Goal: Task Accomplishment & Management: Manage account settings

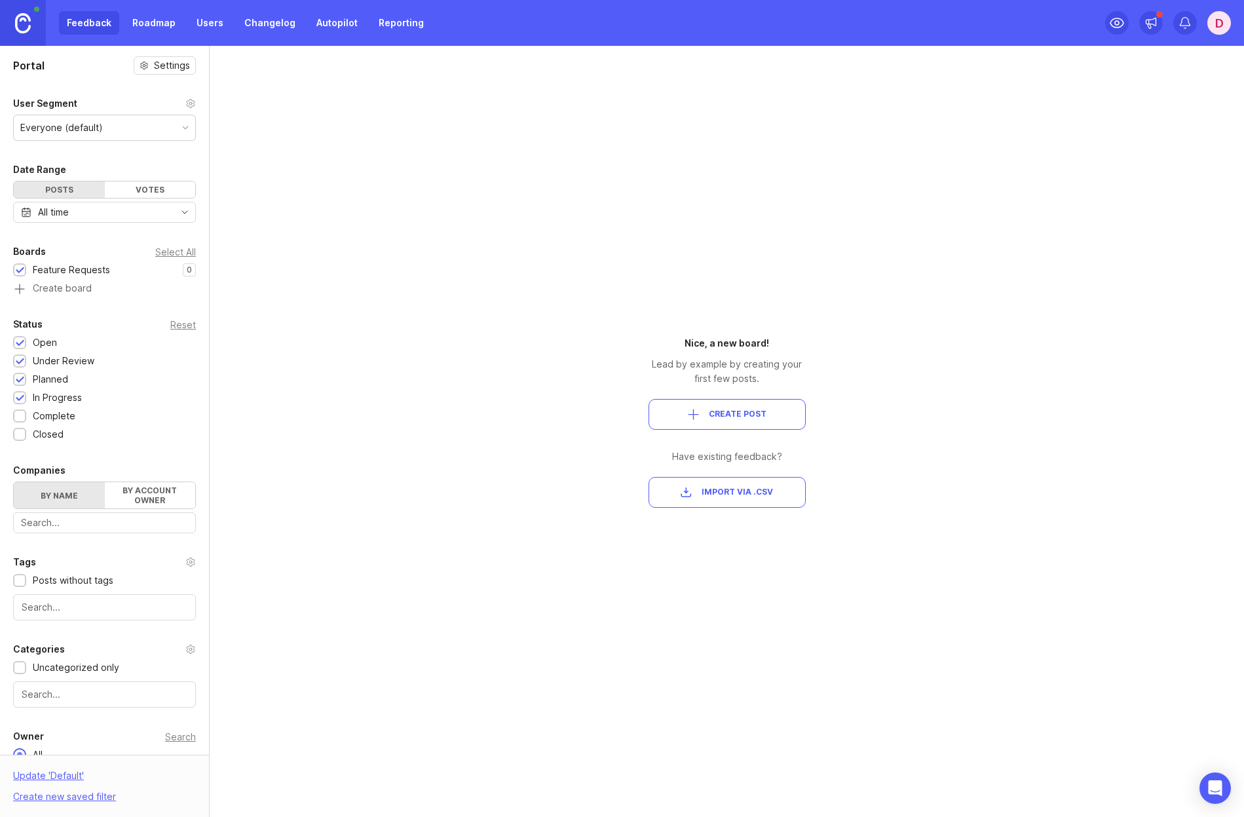
scroll to position [60, 0]
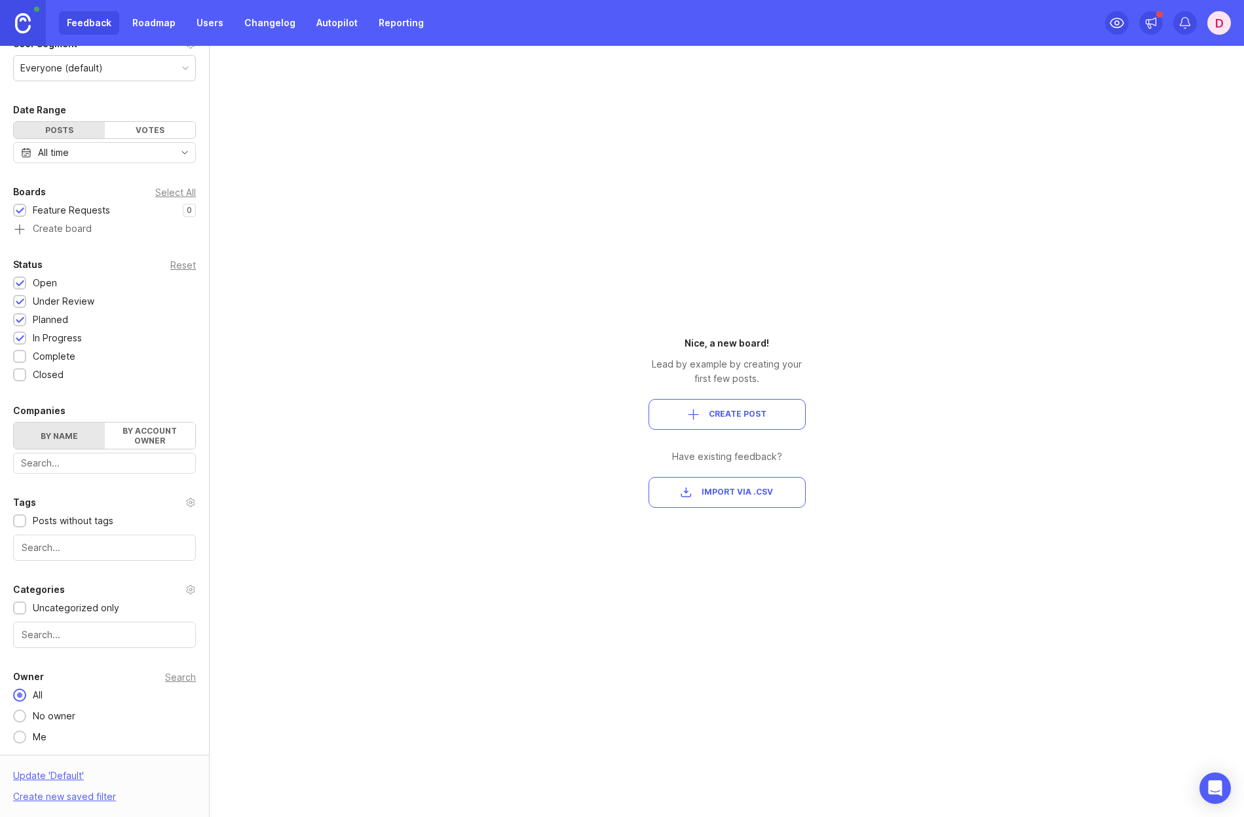
click at [28, 19] on img at bounding box center [23, 23] width 16 height 20
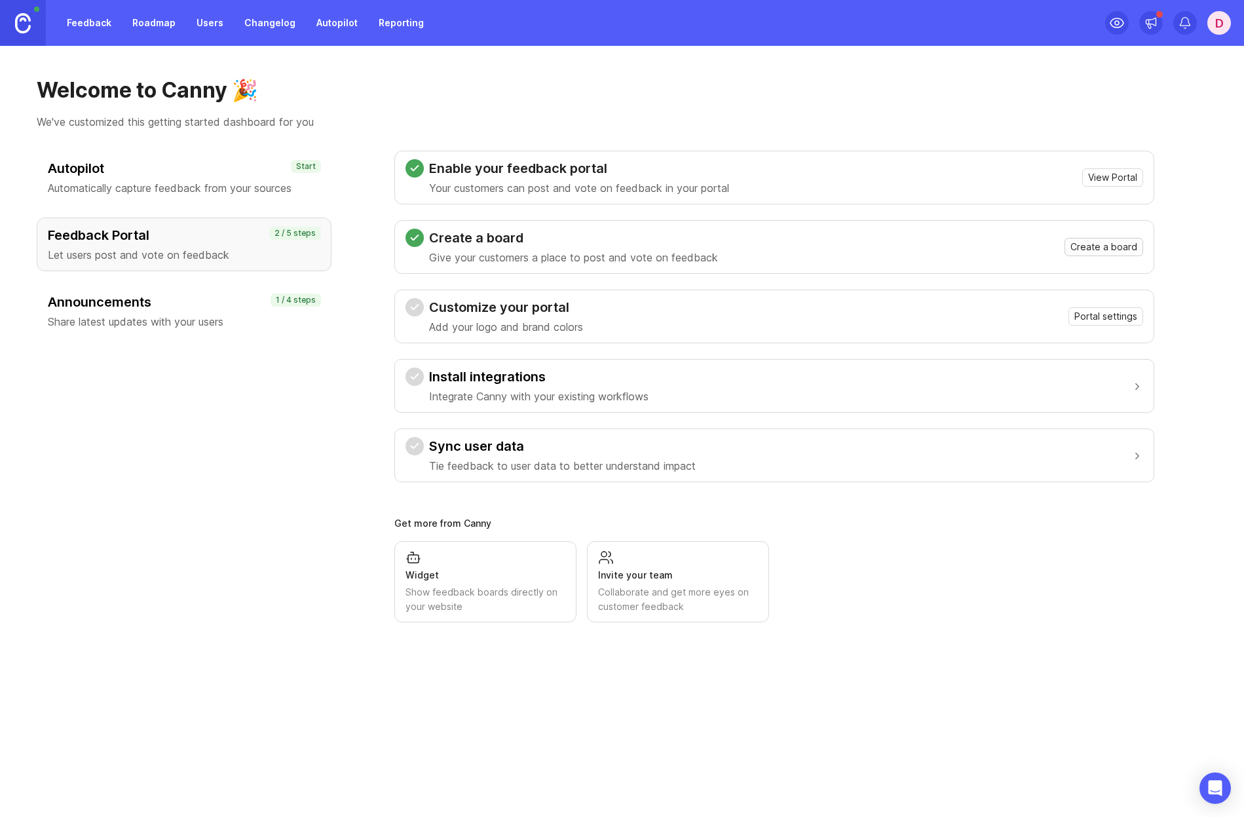
click at [1082, 250] on span "Create a board" at bounding box center [1103, 246] width 67 height 13
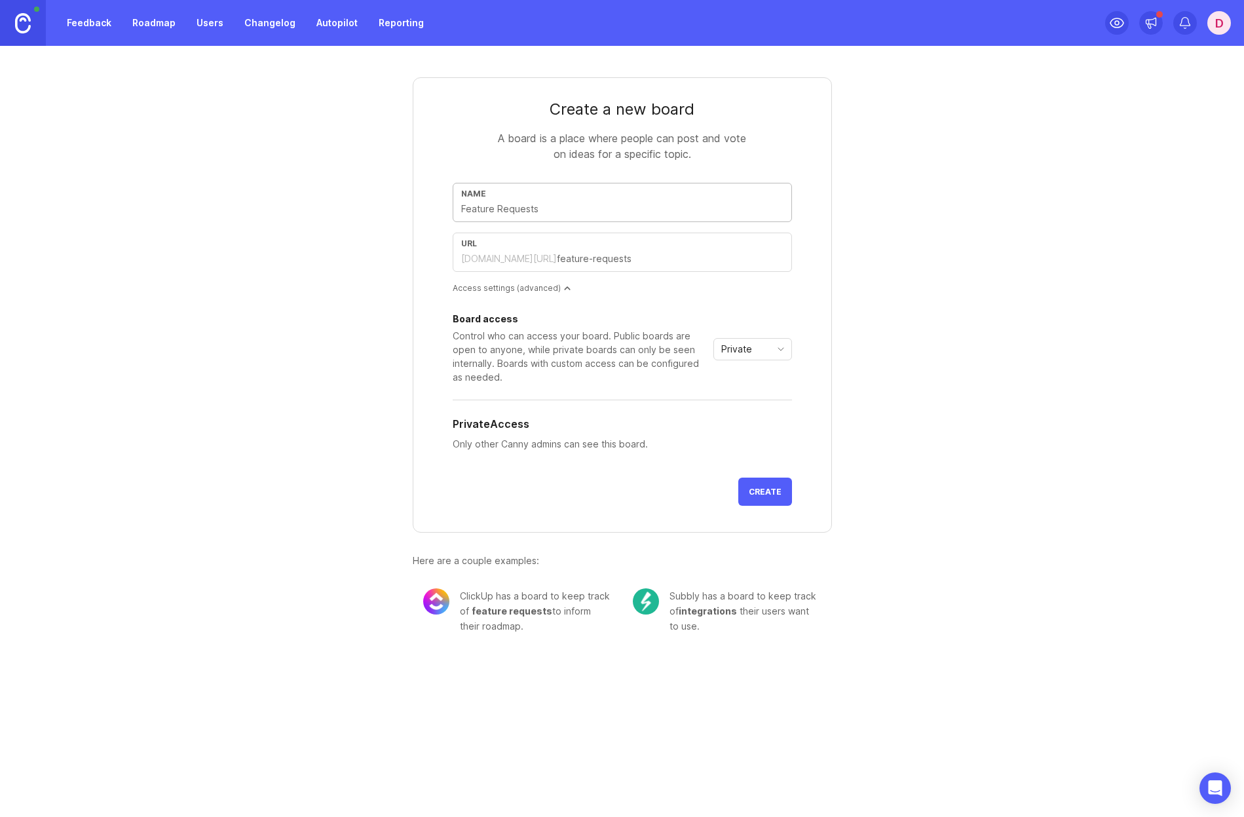
click at [555, 208] on input "text" at bounding box center [622, 209] width 322 height 14
type input "b"
type input "bu"
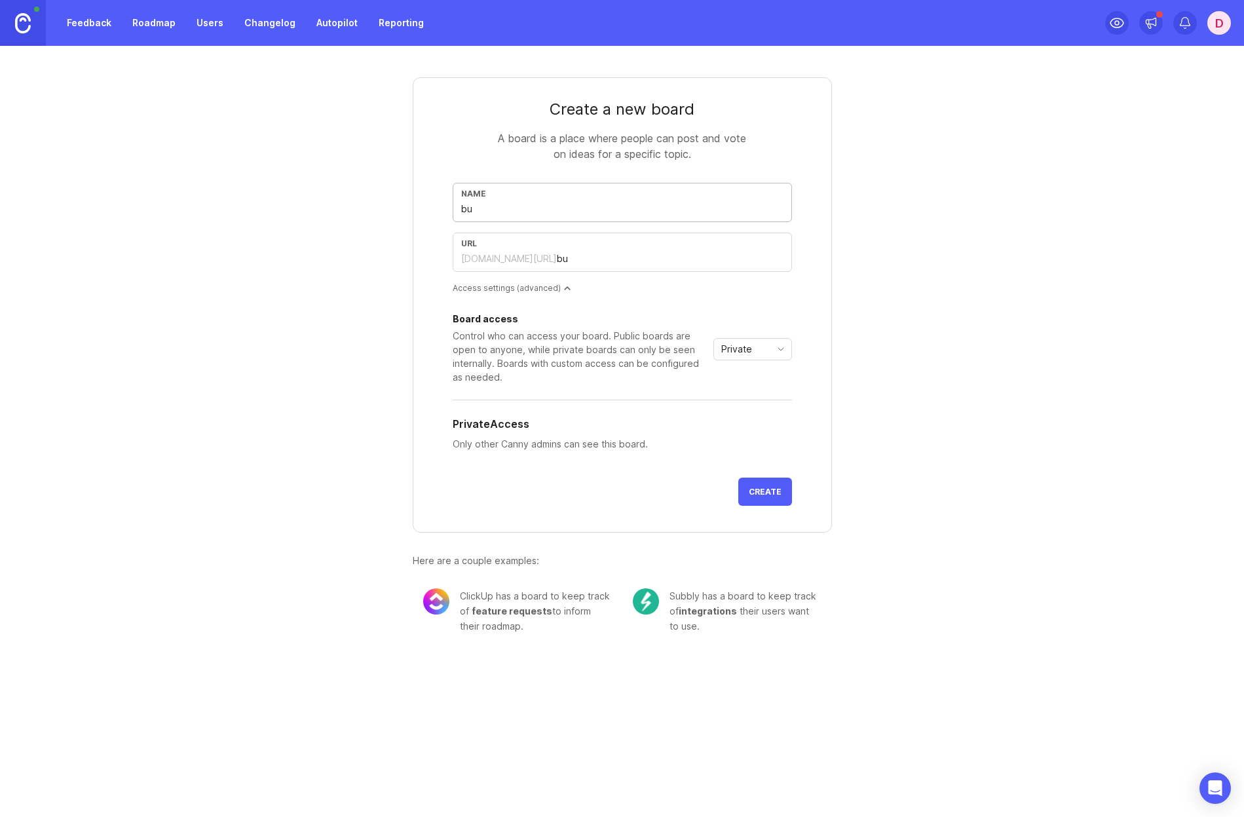
type input "bug"
type input "bug-r"
type input "bug-re"
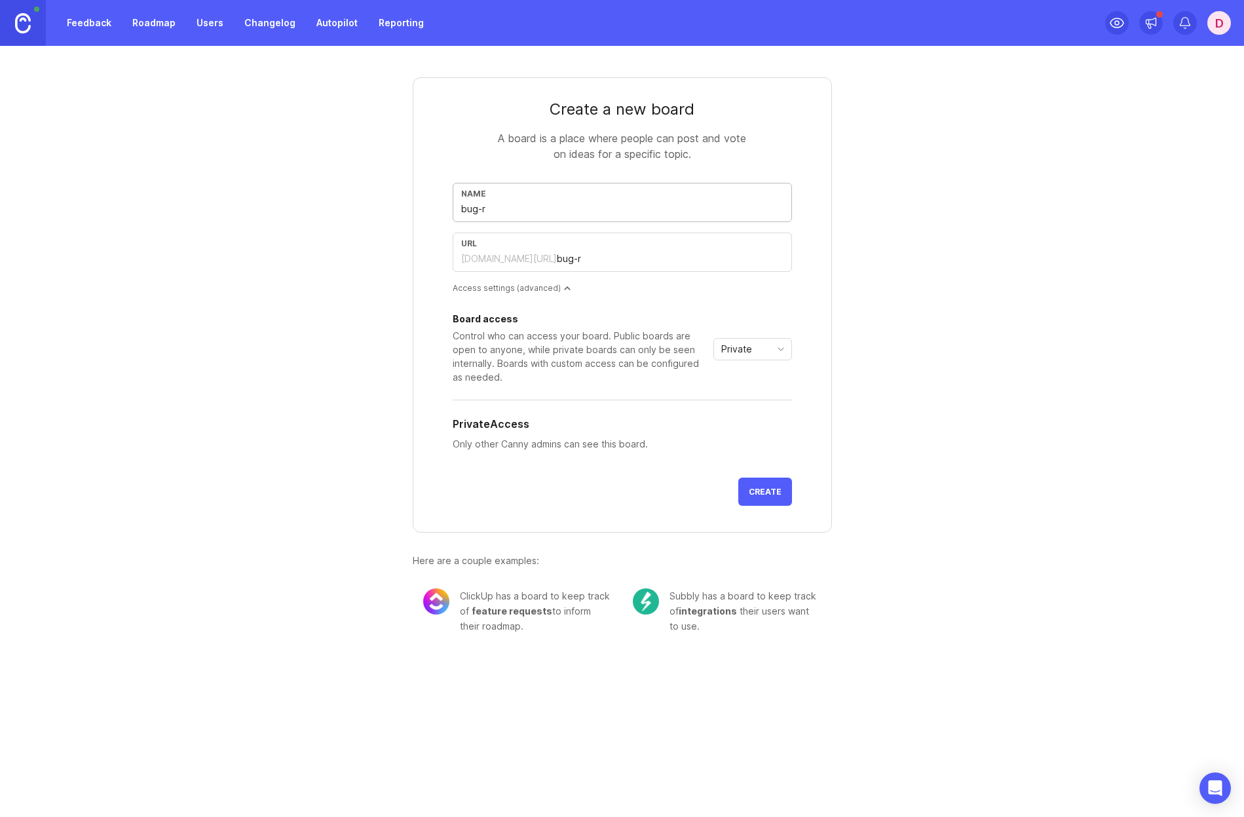
type input "bug-re"
type input "bug-rep"
type input "bug-repo"
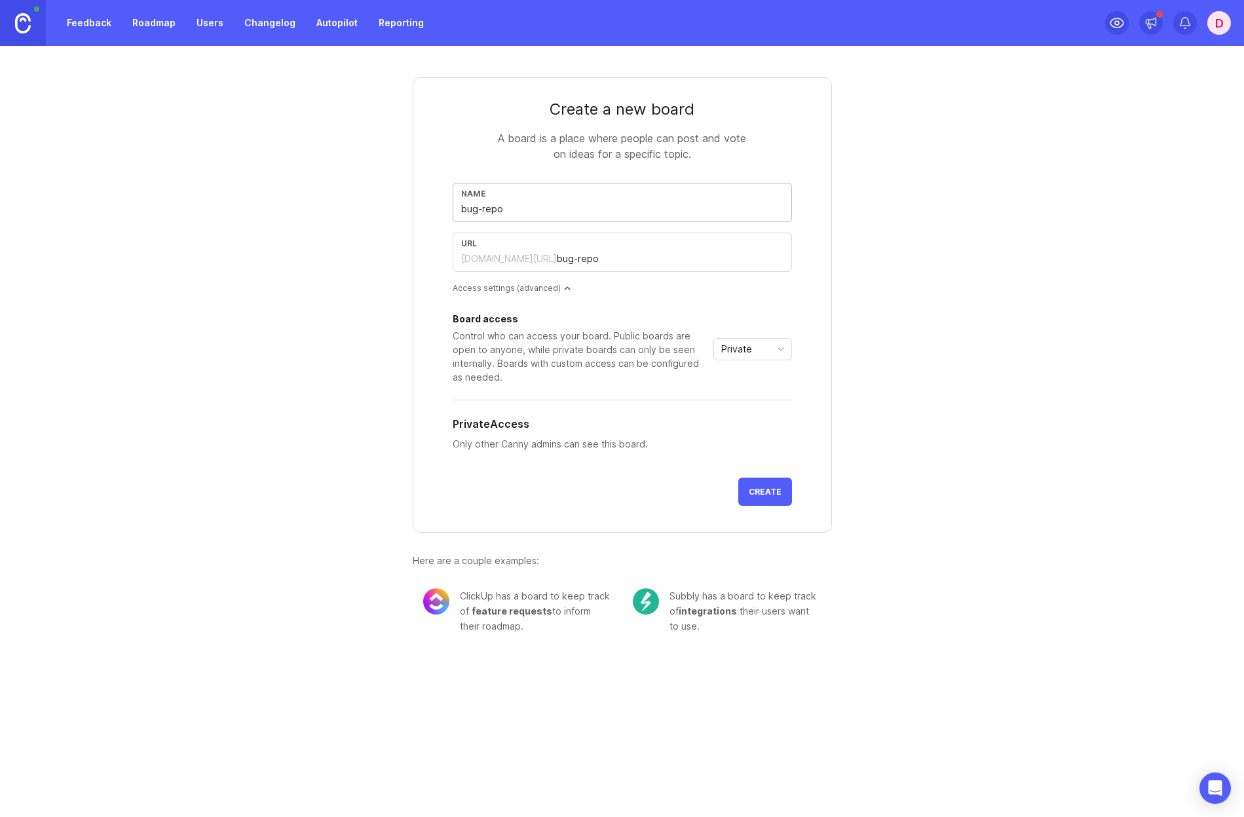
type input "bug-repor"
type input "bug-report"
type input "bug-repor"
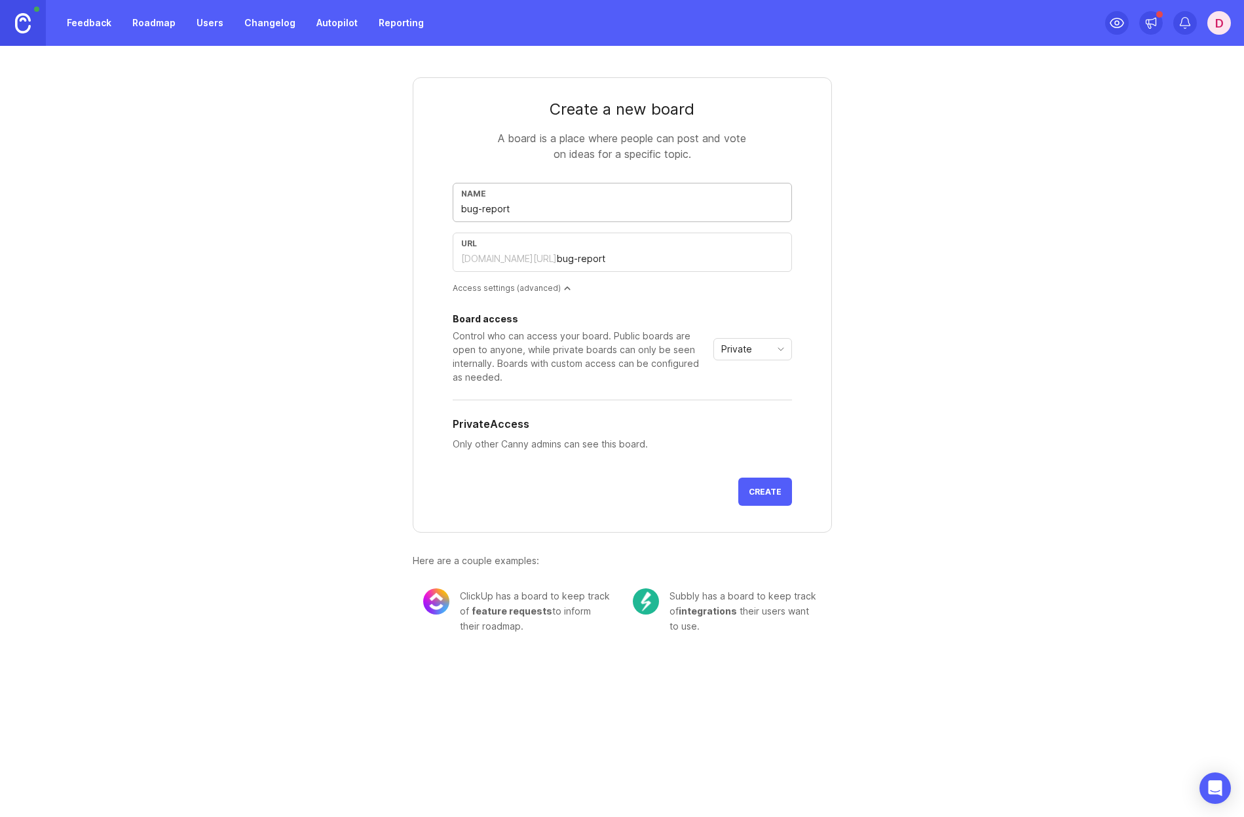
type input "bug-repor"
type input "bug-repo"
type input "bug-rep"
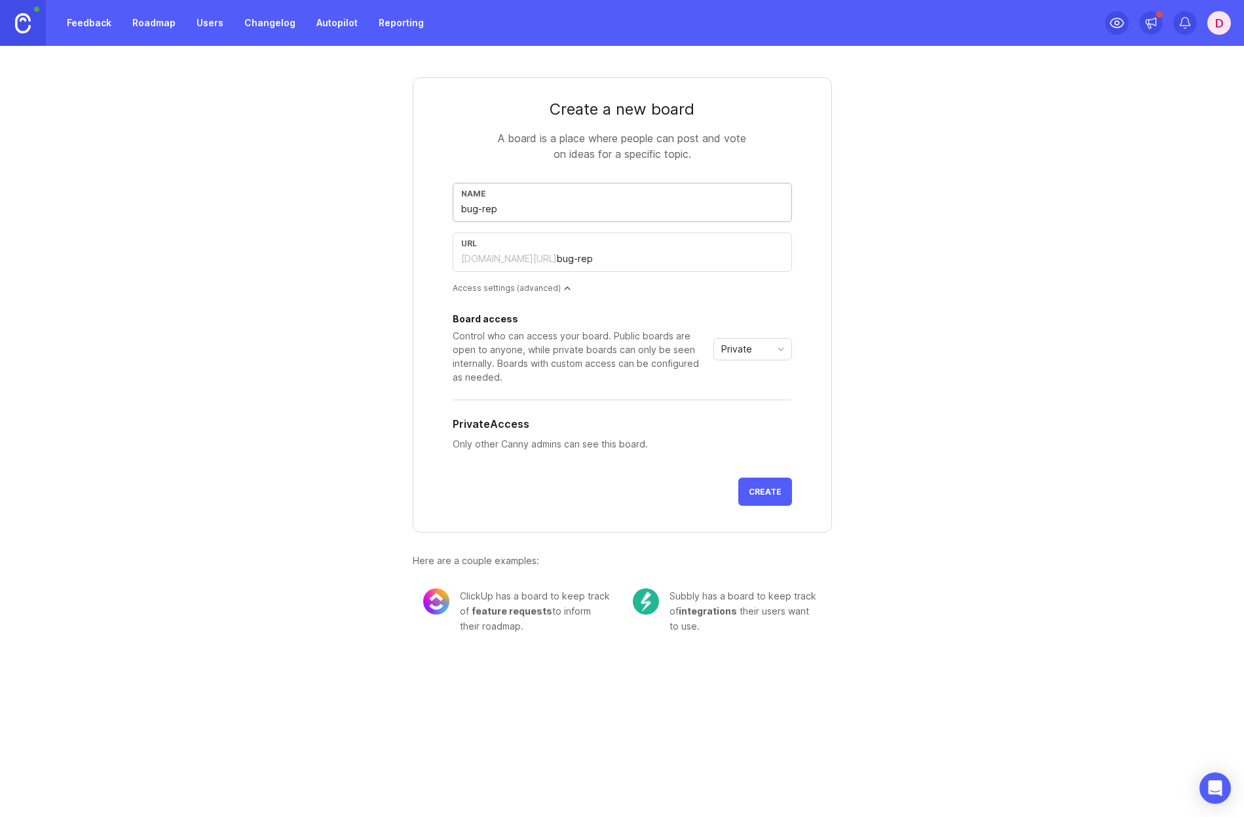
type input "bug-re"
type input "B"
type input "b"
type input "Bu"
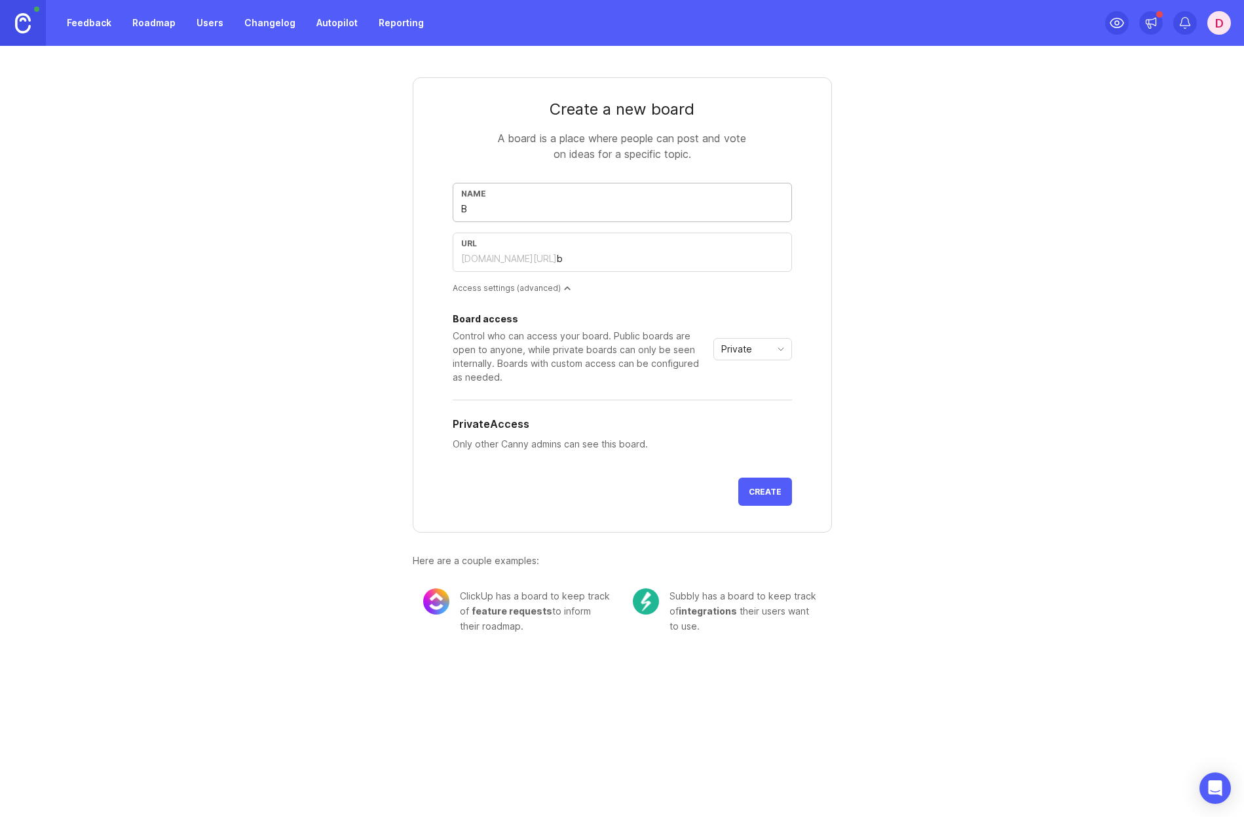
type input "bu"
type input "Bug"
type input "bug"
type input "Bug R"
type input "bug-r"
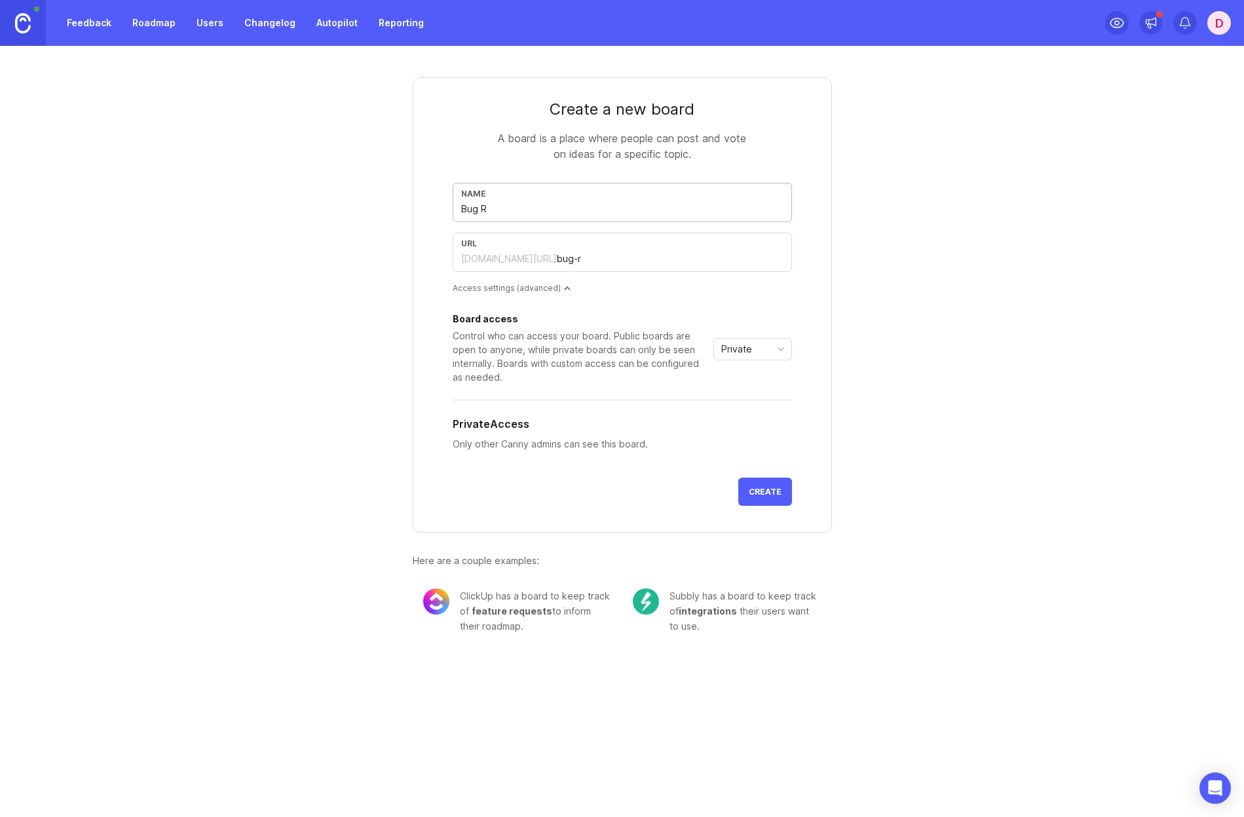
type input "Bug Re"
type input "bug-re"
type input "Bug Rep"
type input "bug-rep"
type input "Bug Repo"
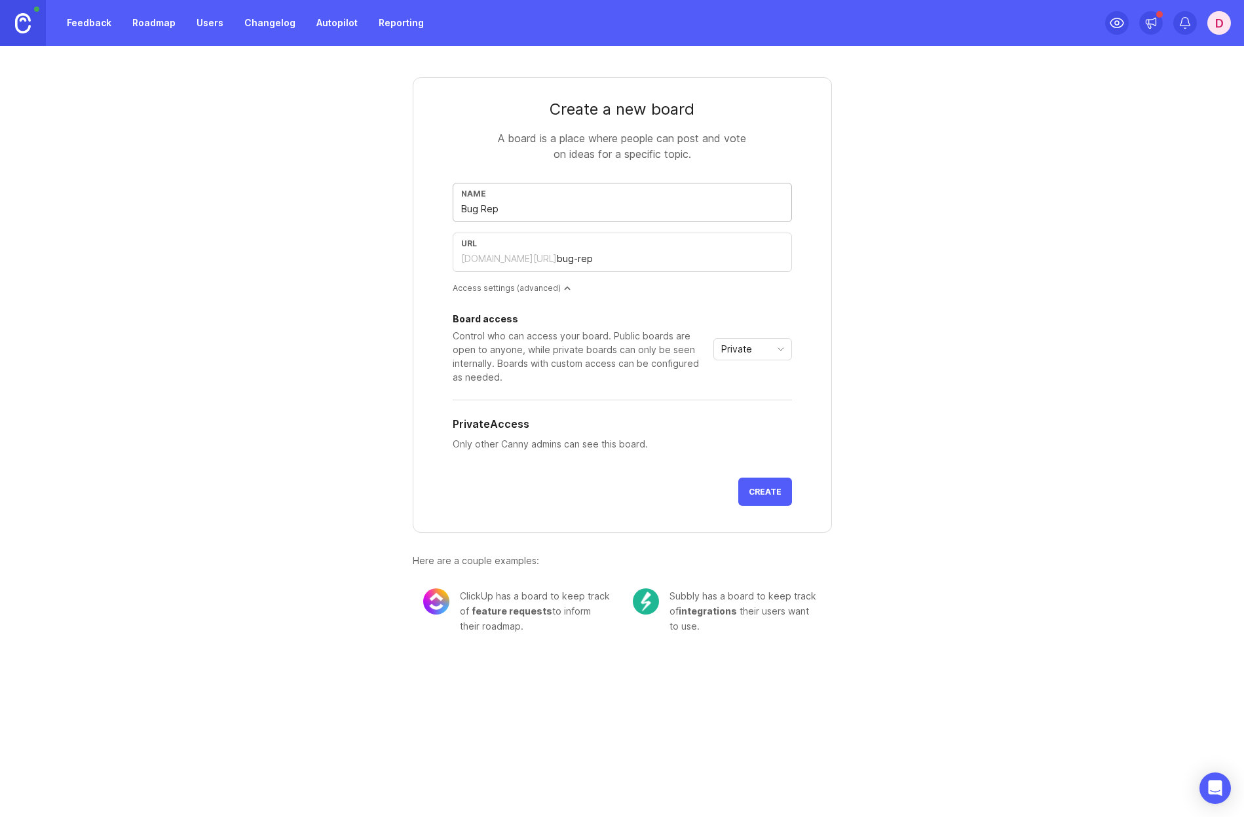
type input "bug-repo"
type input "Bug Repor"
type input "bug-repor"
type input "Bug Report"
type input "bug-report"
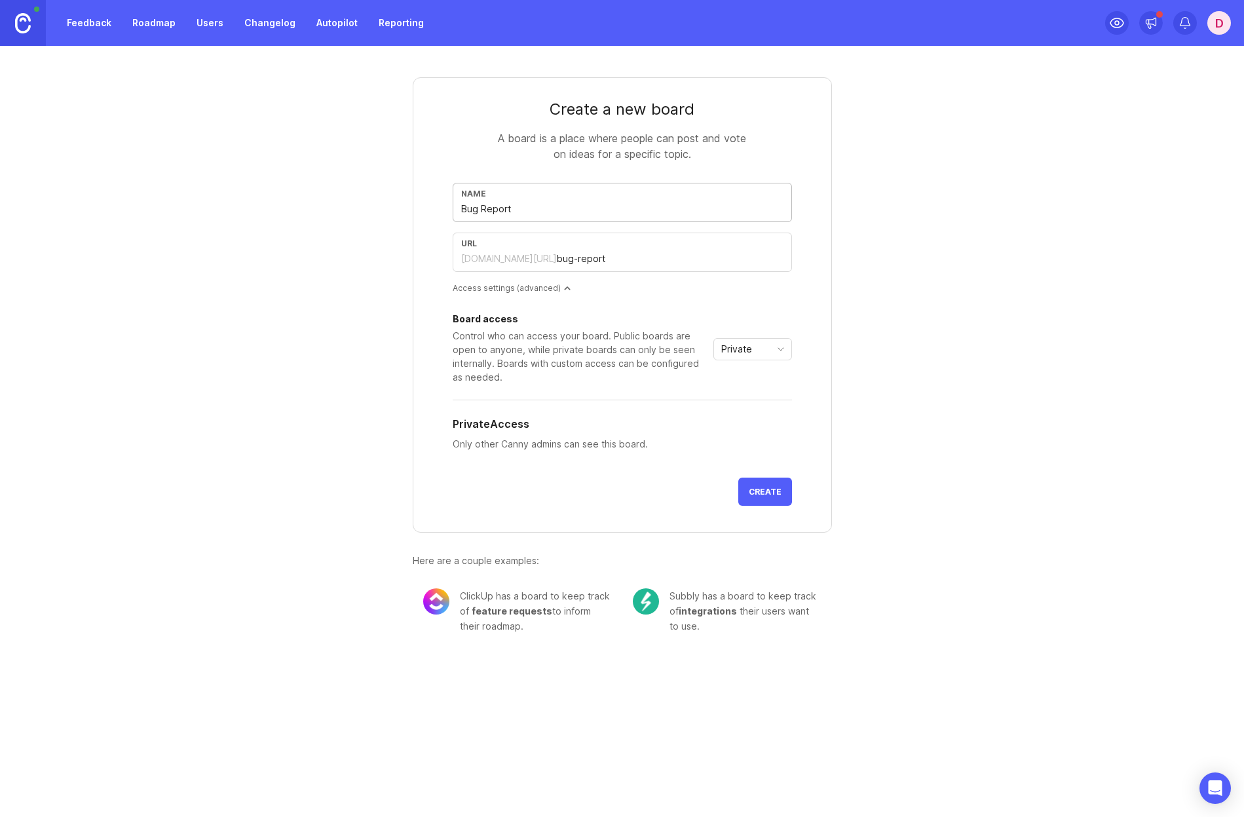
type input "Bug Reports"
type input "bug-reports"
type input "Bug Reports"
click at [747, 349] on span "Private" at bounding box center [736, 349] width 31 height 14
click at [724, 392] on span "Public" at bounding box center [736, 396] width 26 height 14
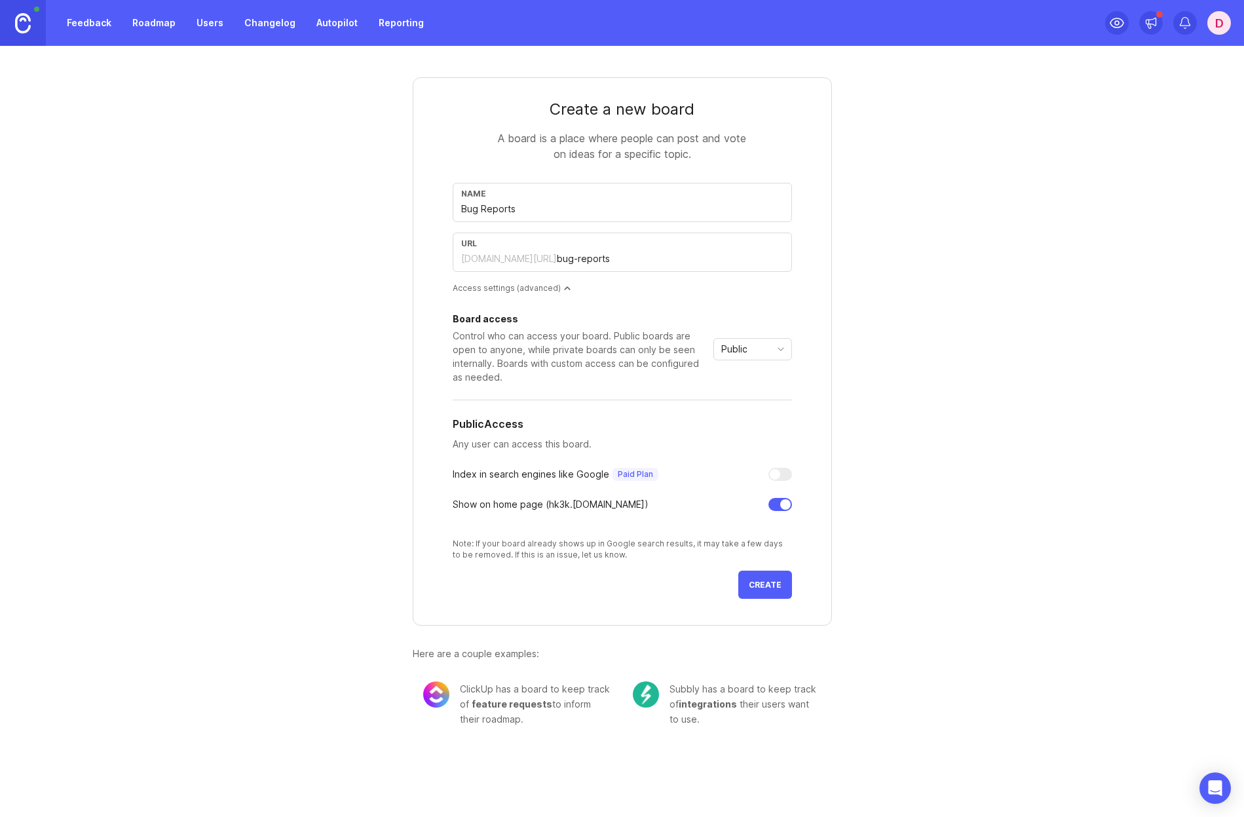
click at [761, 584] on span "Create" at bounding box center [765, 585] width 33 height 10
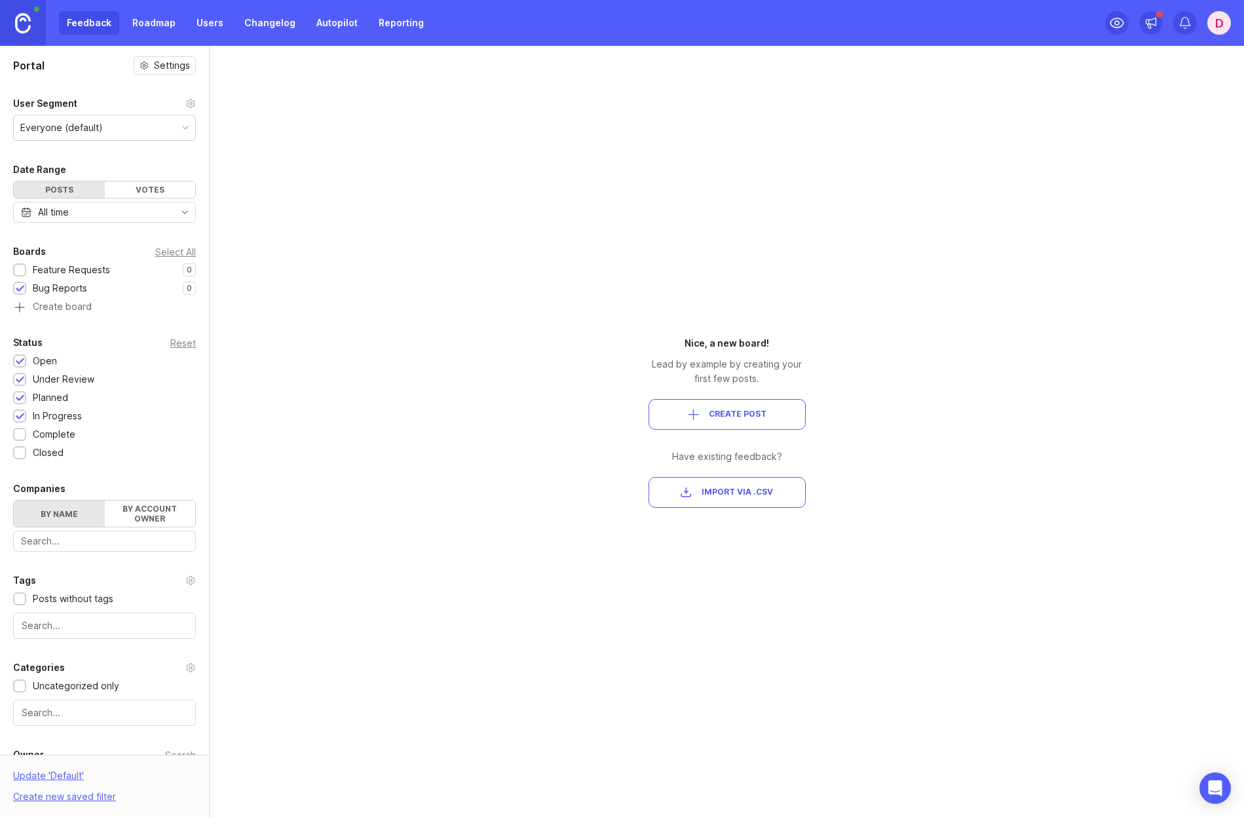
click at [25, 26] on img at bounding box center [23, 23] width 16 height 20
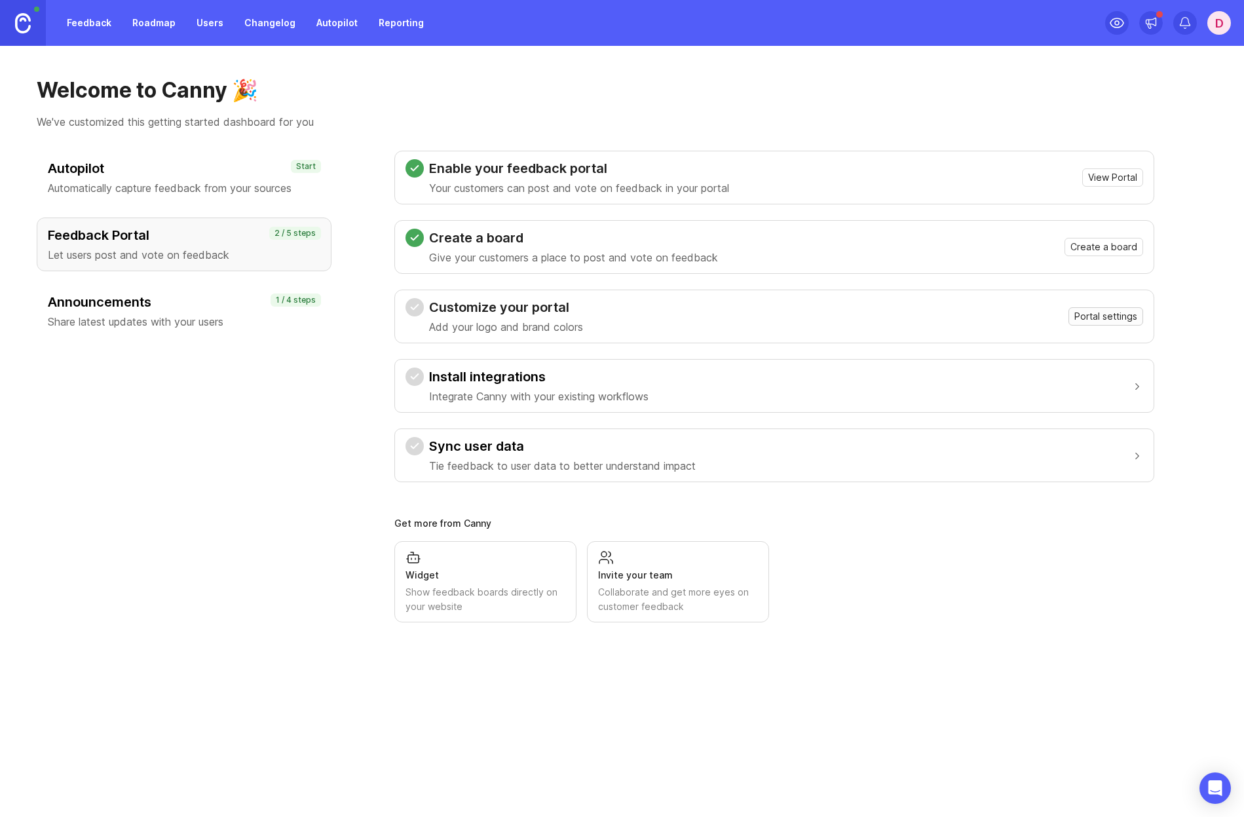
click at [1084, 322] on span "Portal settings" at bounding box center [1105, 316] width 63 height 13
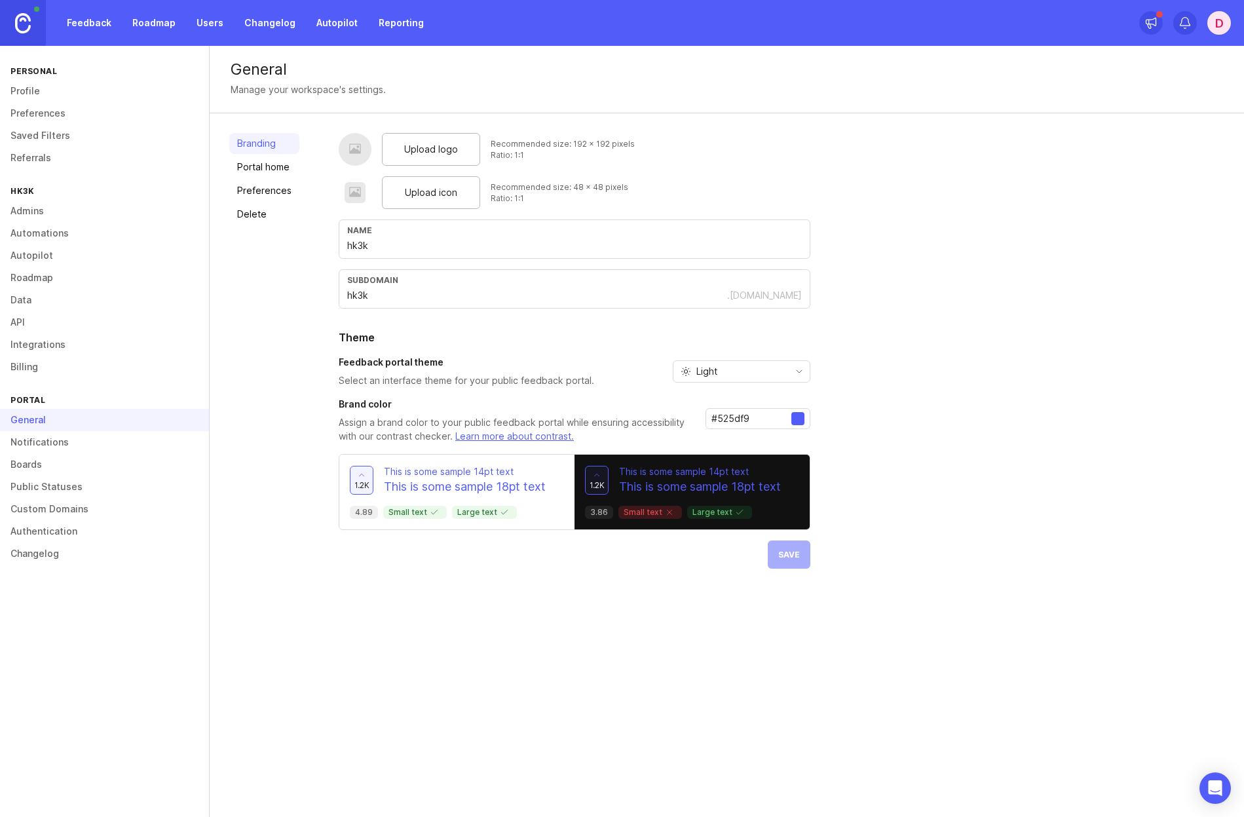
click at [482, 247] on input "hk3k" at bounding box center [574, 245] width 455 height 14
click at [256, 167] on link "Portal home" at bounding box center [264, 167] width 70 height 21
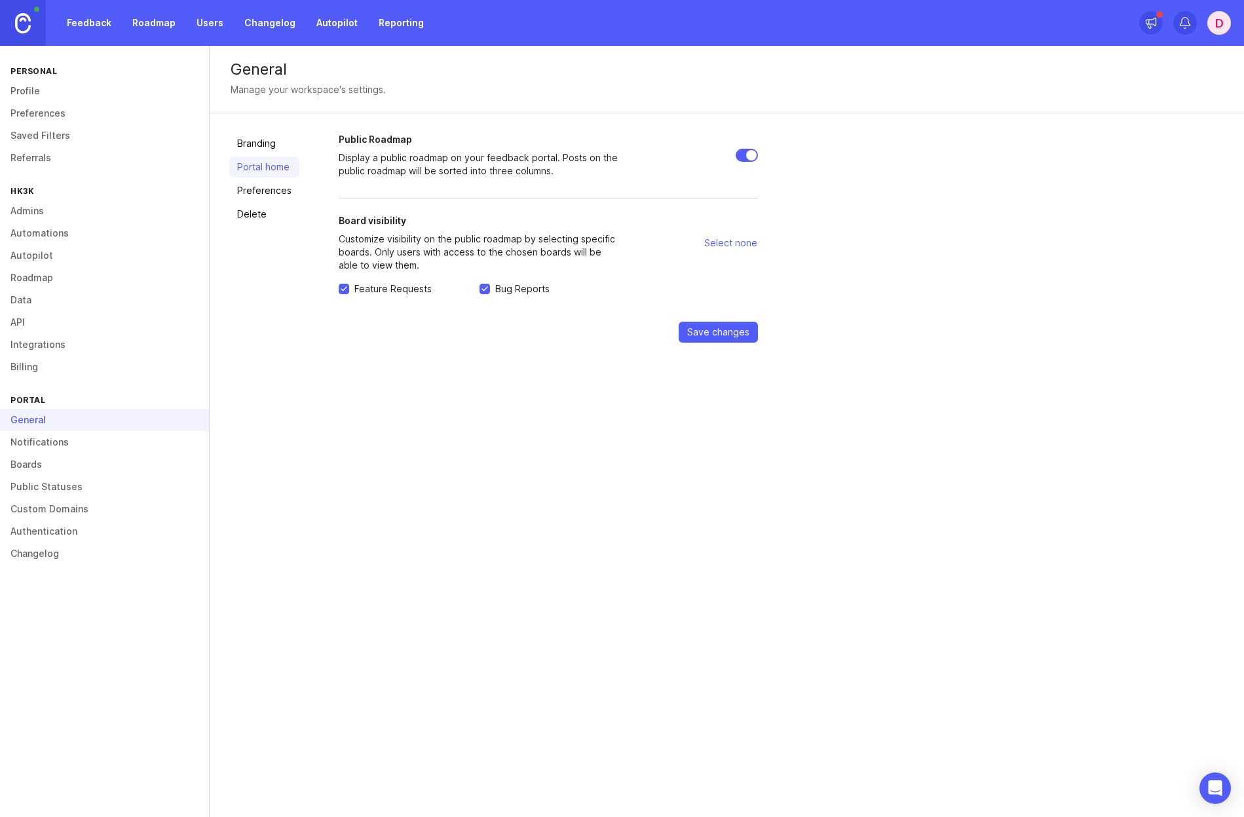
click at [265, 185] on link "Preferences" at bounding box center [264, 190] width 70 height 21
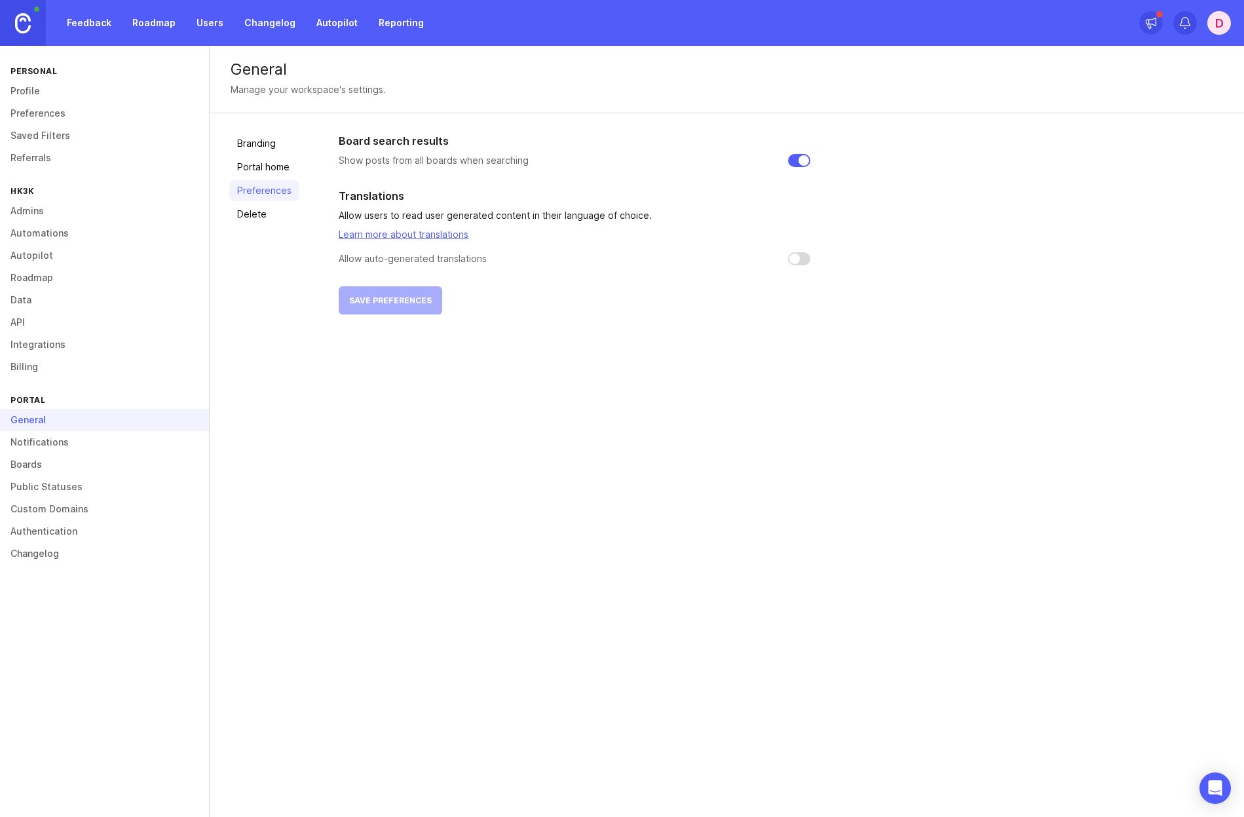
click at [799, 258] on input "checkbox" at bounding box center [799, 258] width 22 height 13
checkbox input "false"
click at [240, 218] on link "Delete" at bounding box center [264, 214] width 70 height 21
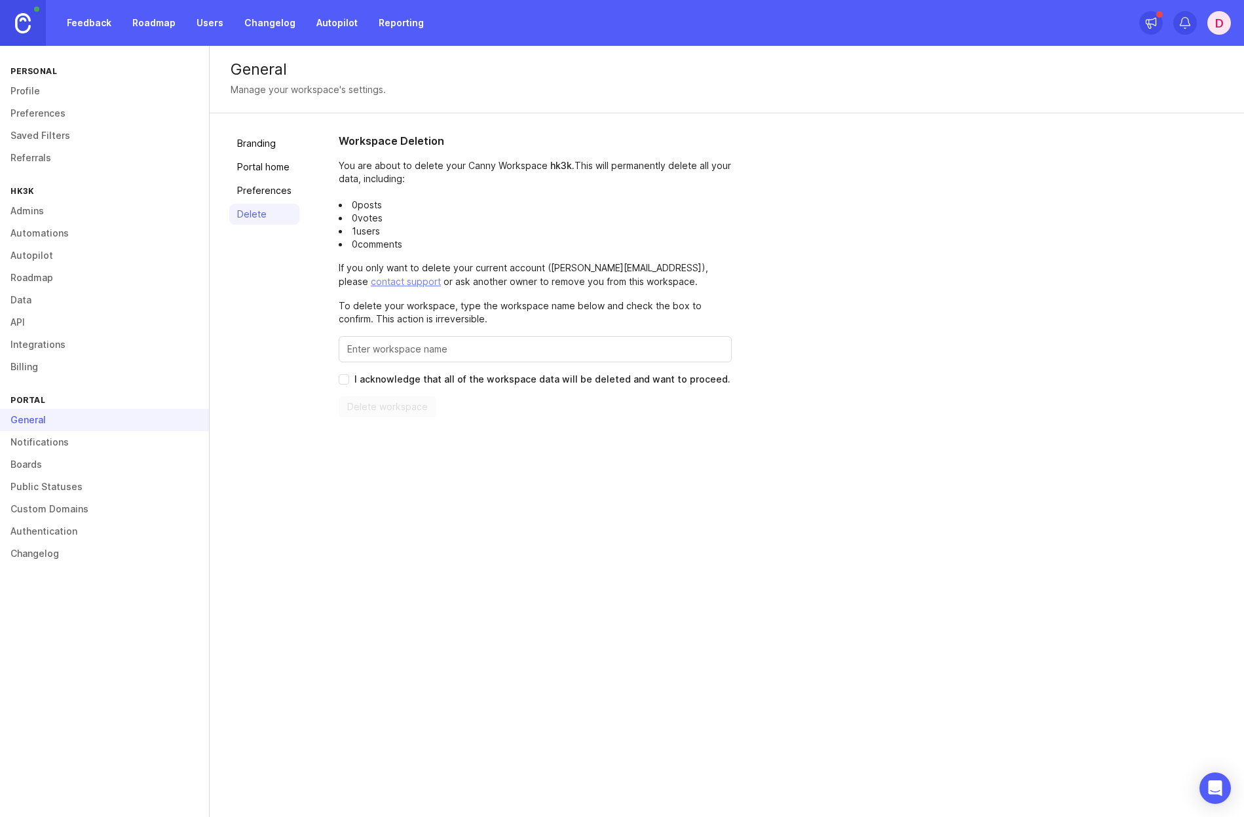
click at [249, 142] on link "Branding" at bounding box center [264, 143] width 70 height 21
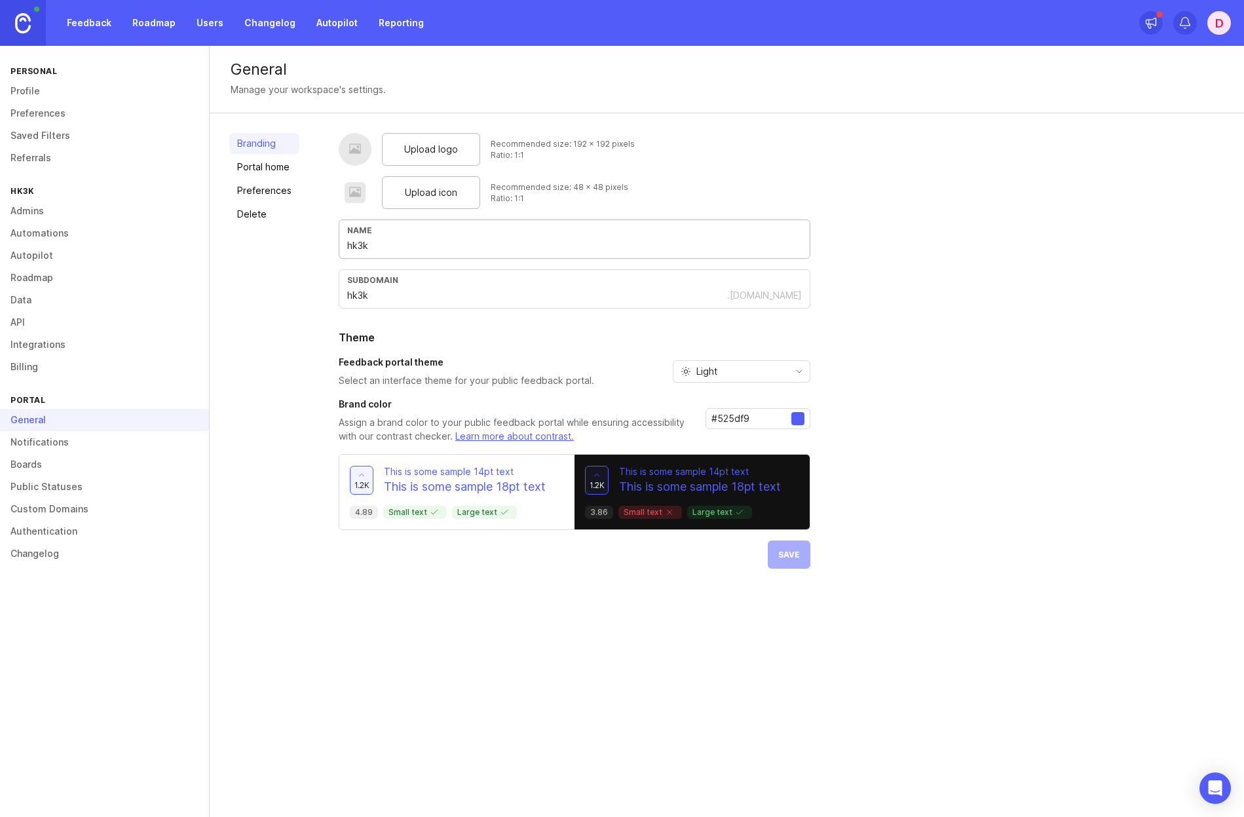
click at [409, 252] on input "hk3k" at bounding box center [574, 245] width 455 height 14
type input "hk3k"
click at [801, 549] on button "Save" at bounding box center [789, 554] width 43 height 28
click at [24, 19] on img at bounding box center [23, 23] width 16 height 20
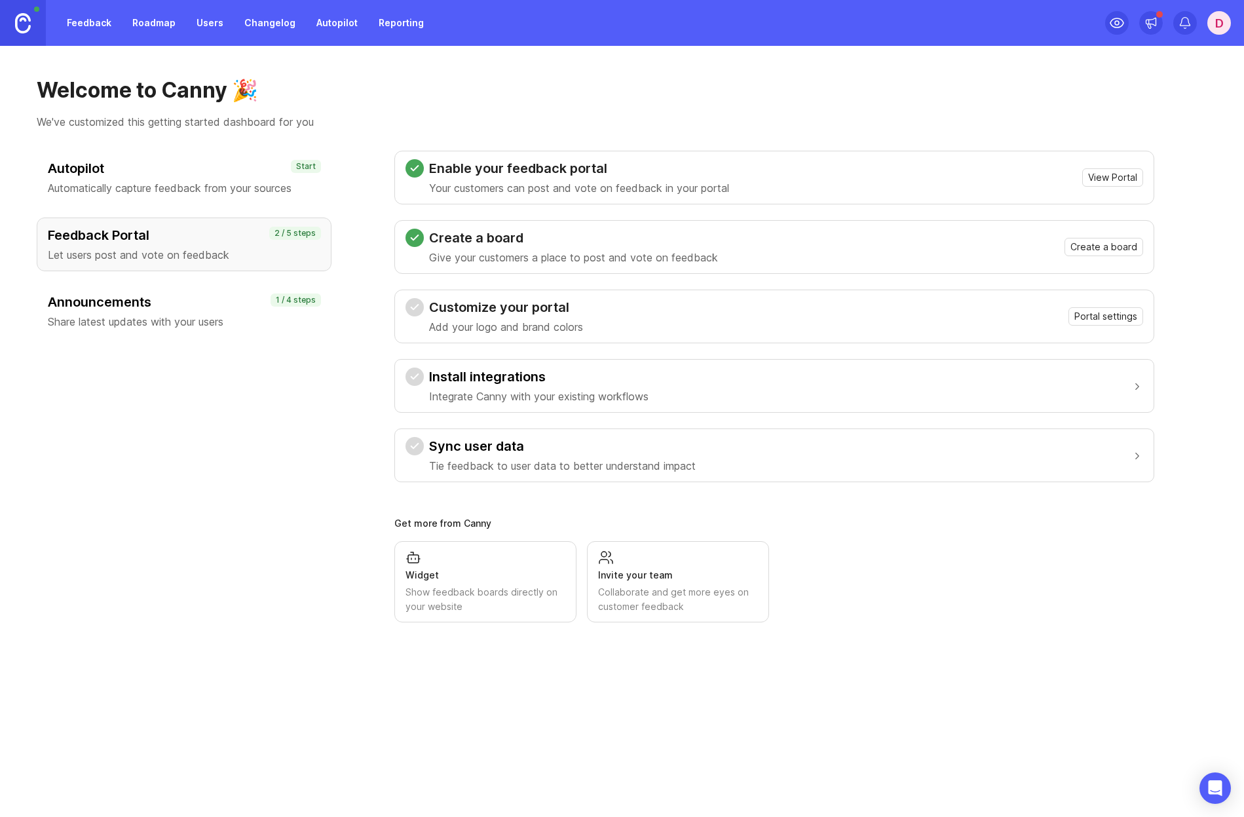
click at [507, 388] on p "Integrate Canny with your existing workflows" at bounding box center [538, 396] width 219 height 16
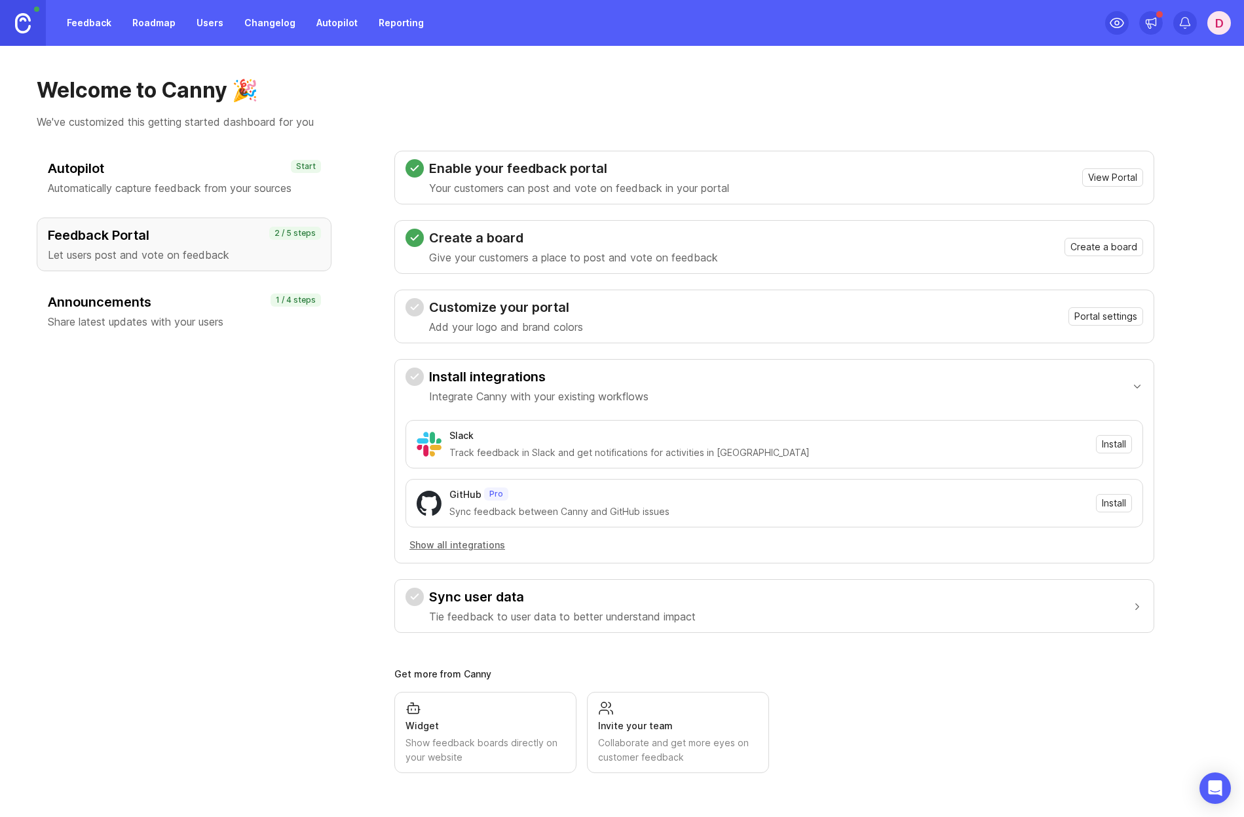
click at [535, 586] on button "Sync user data Tie feedback to user data to better understand impact" at bounding box center [775, 606] width 738 height 52
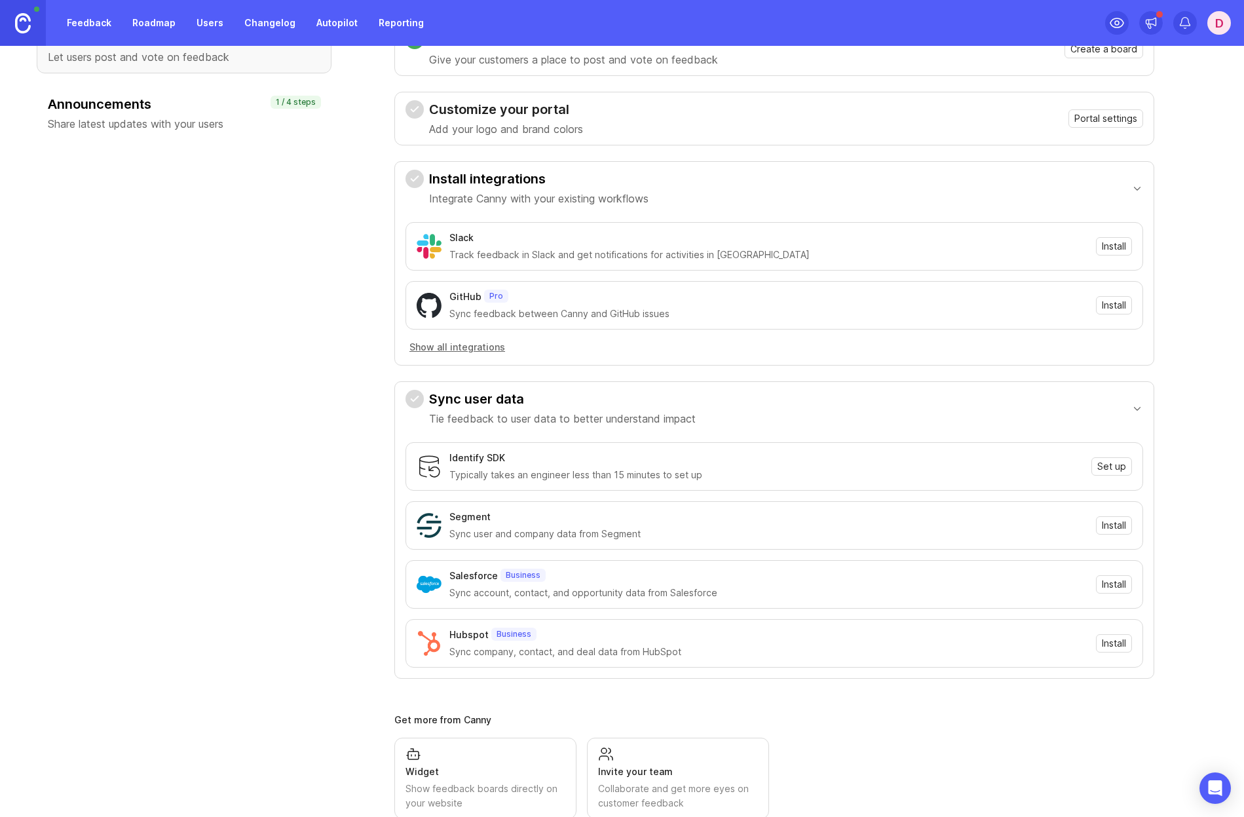
scroll to position [231, 0]
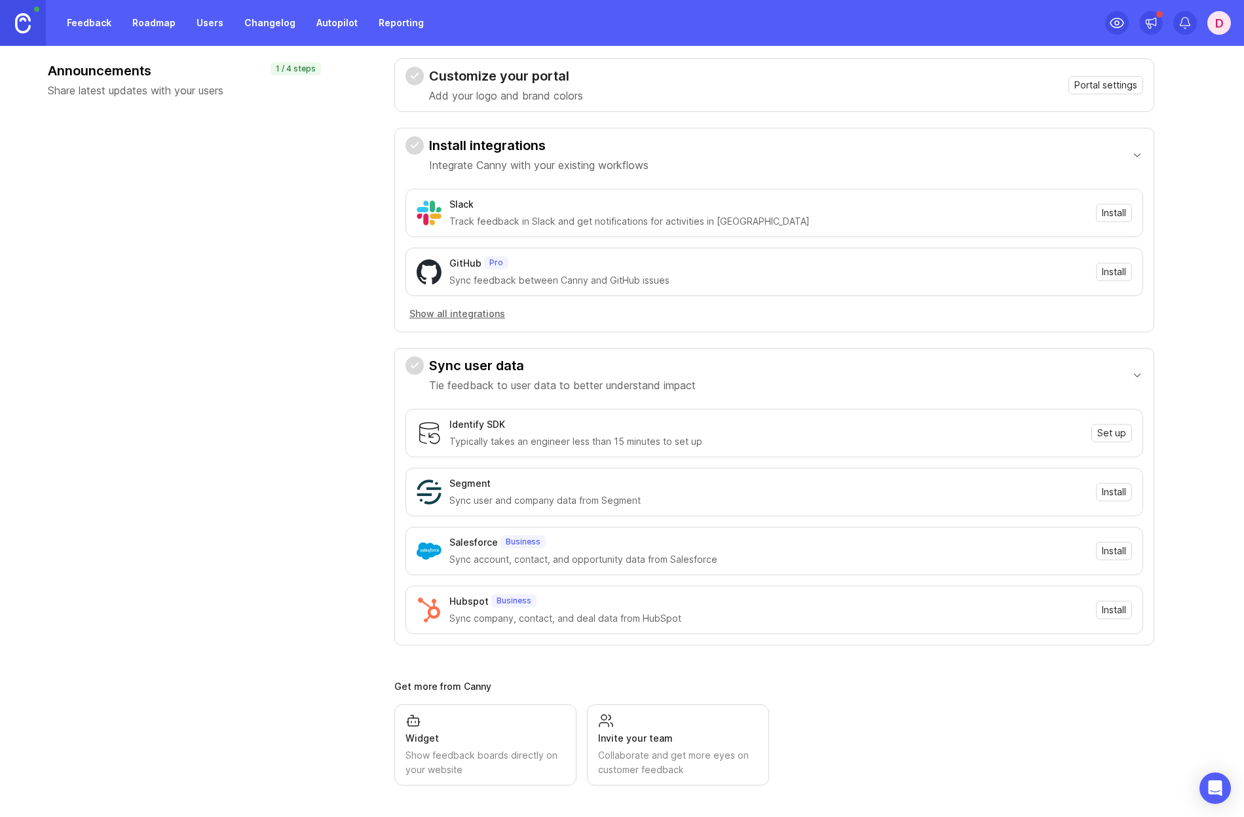
click at [445, 733] on div "Widget" at bounding box center [486, 738] width 160 height 14
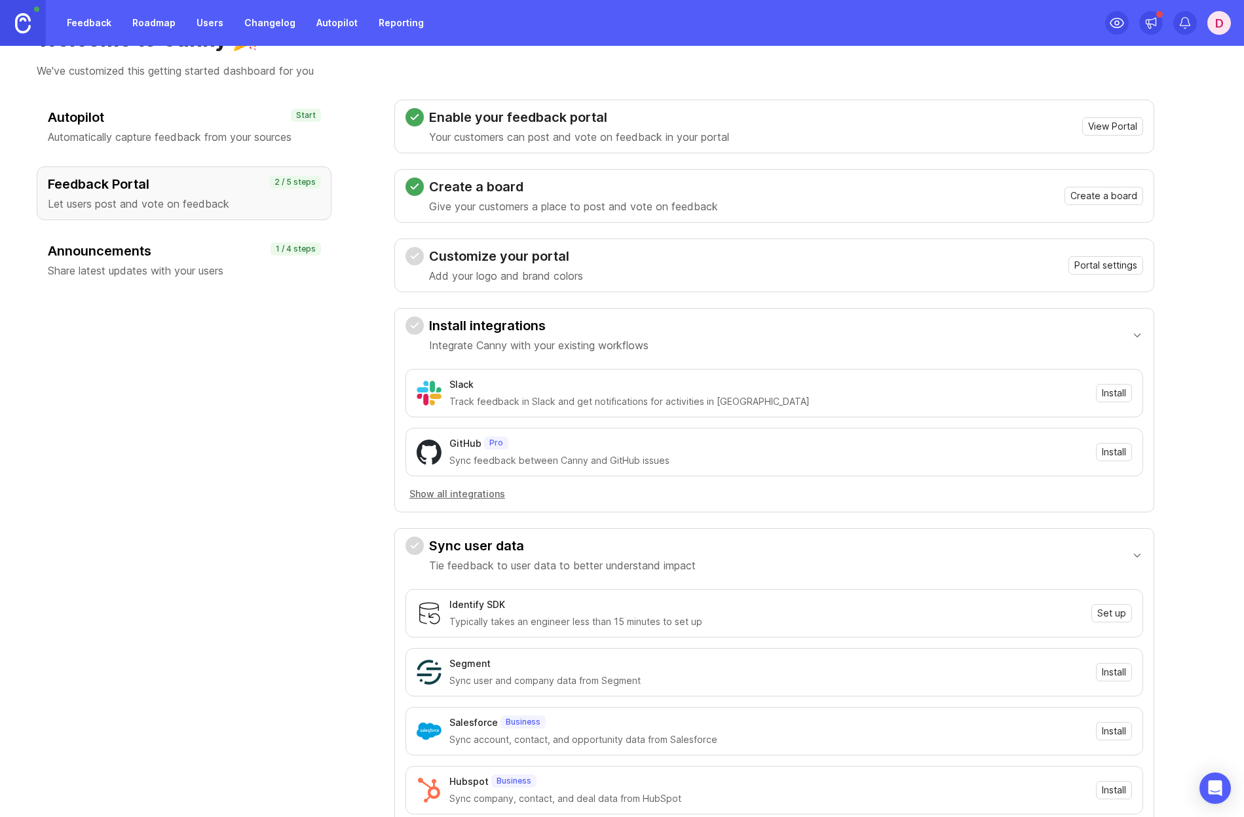
scroll to position [0, 0]
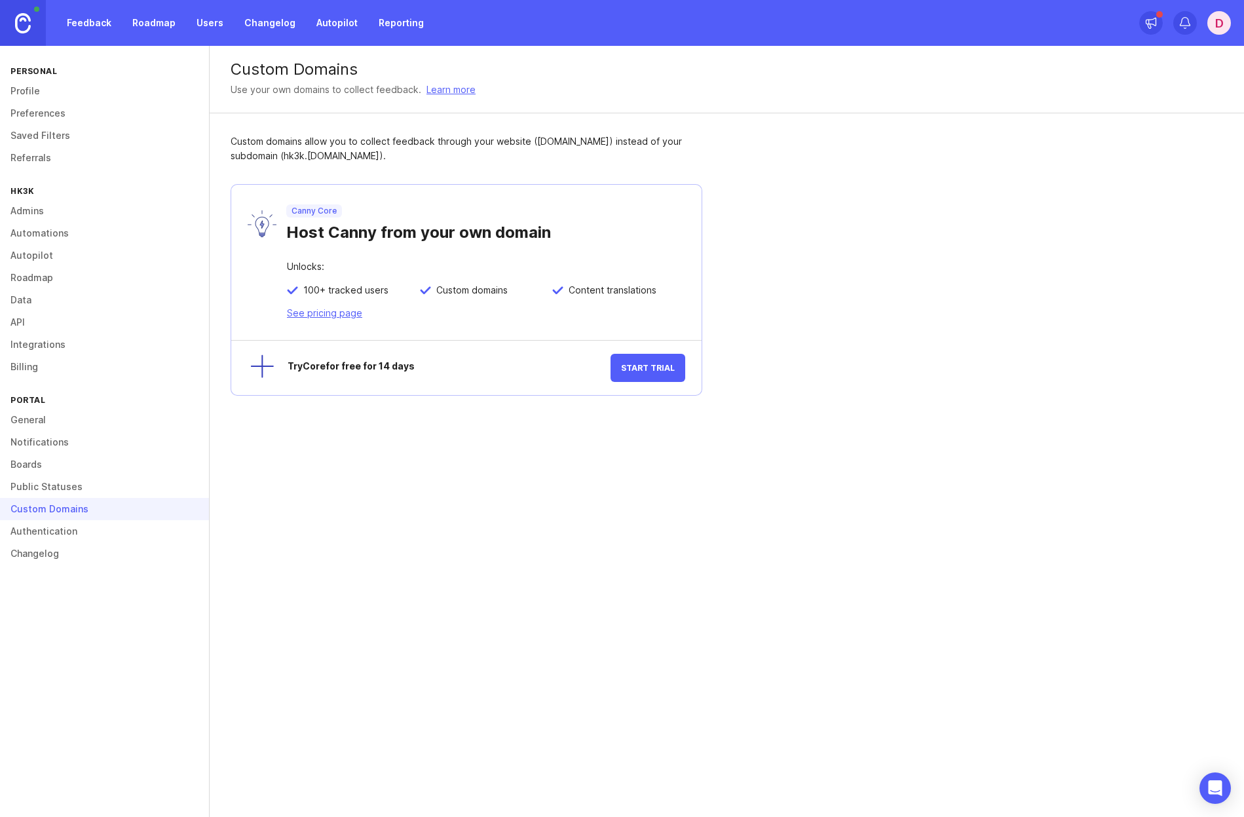
click at [658, 375] on button "Start Trial" at bounding box center [648, 368] width 75 height 28
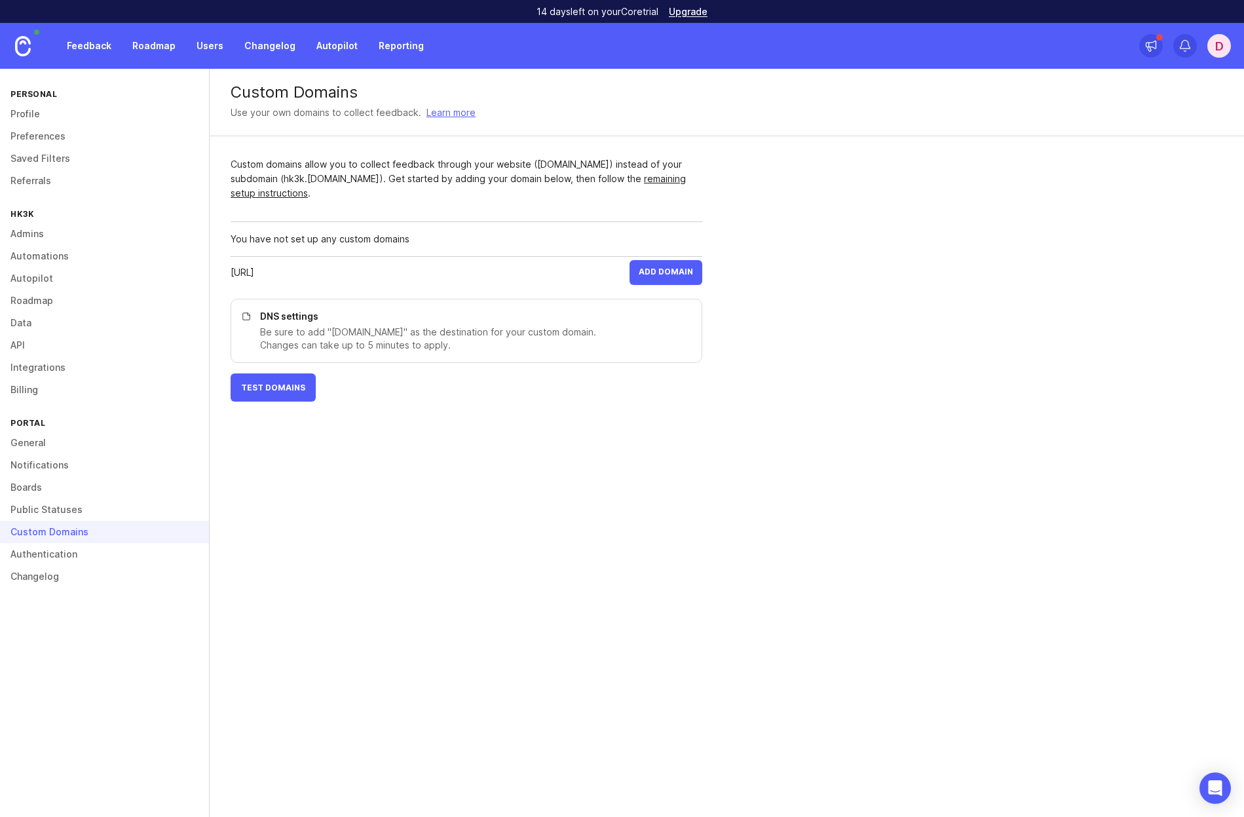
type input "[URL]"
click at [691, 271] on span "Add Domain" at bounding box center [666, 273] width 54 height 12
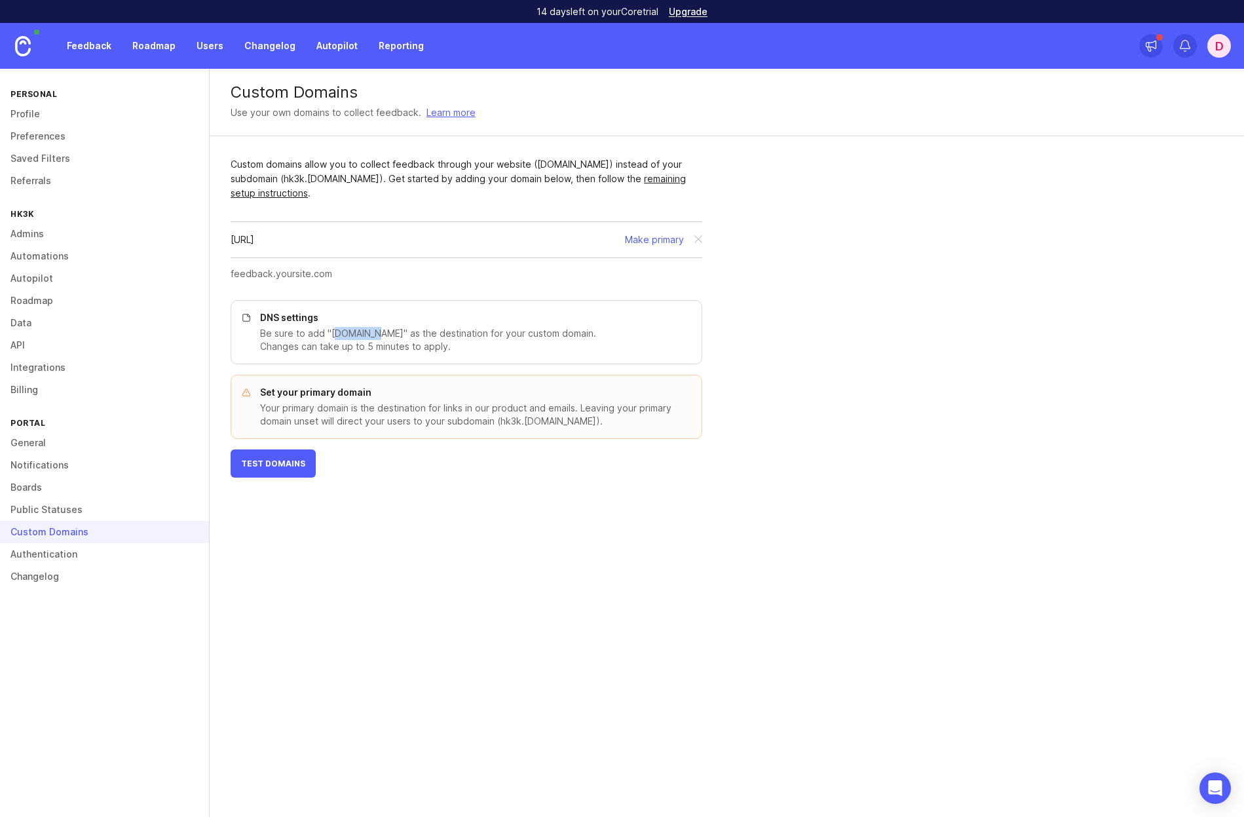
drag, startPoint x: 332, startPoint y: 333, endPoint x: 379, endPoint y: 339, distance: 46.8
click at [379, 339] on p "Be sure to add "cname.canny.io" as the destination for your custom domain. Chan…" at bounding box center [473, 340] width 426 height 26
click at [389, 334] on p "Be sure to add "cname.canny.io" as the destination for your custom domain. Chan…" at bounding box center [473, 340] width 426 height 26
drag, startPoint x: 398, startPoint y: 330, endPoint x: 329, endPoint y: 335, distance: 68.9
click at [329, 335] on p "Be sure to add "cname.canny.io" as the destination for your custom domain. Chan…" at bounding box center [473, 340] width 426 height 26
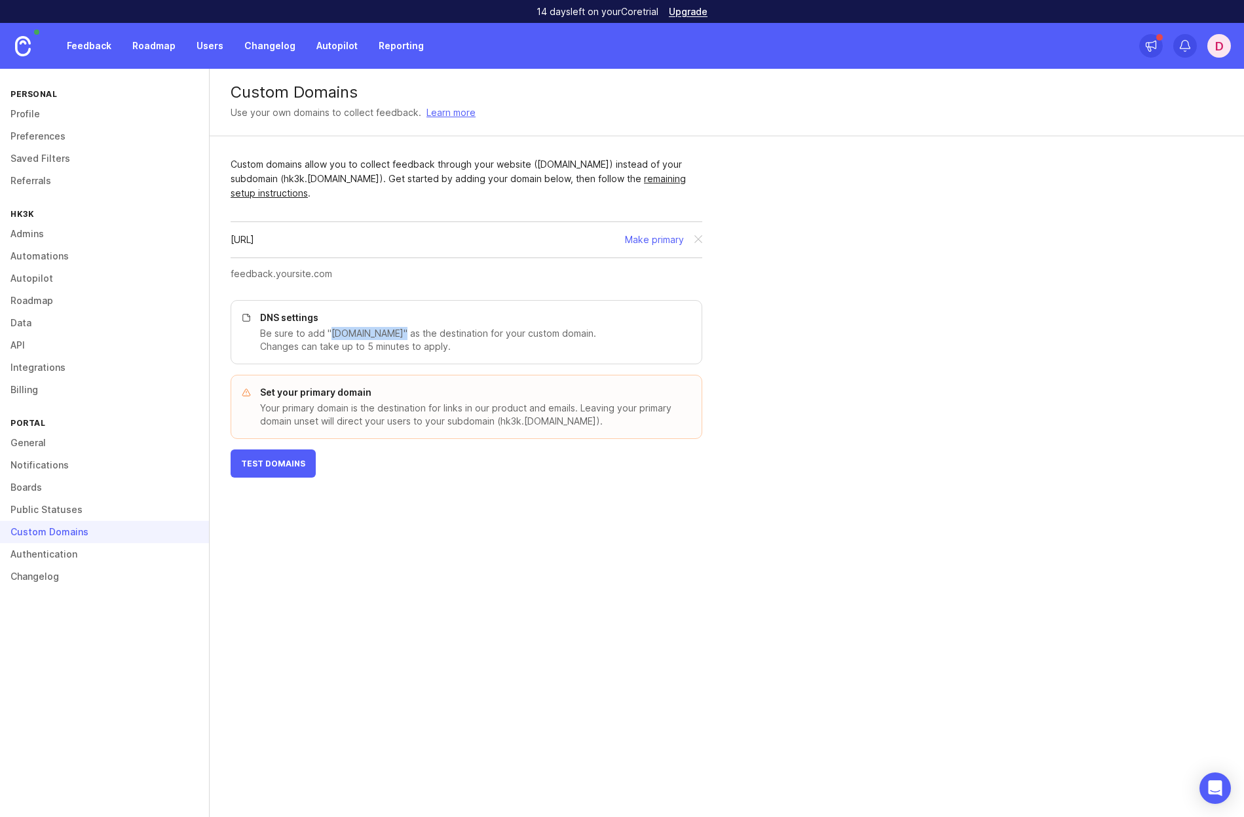
copy p "cname.canny.io"
